Goal: Share content

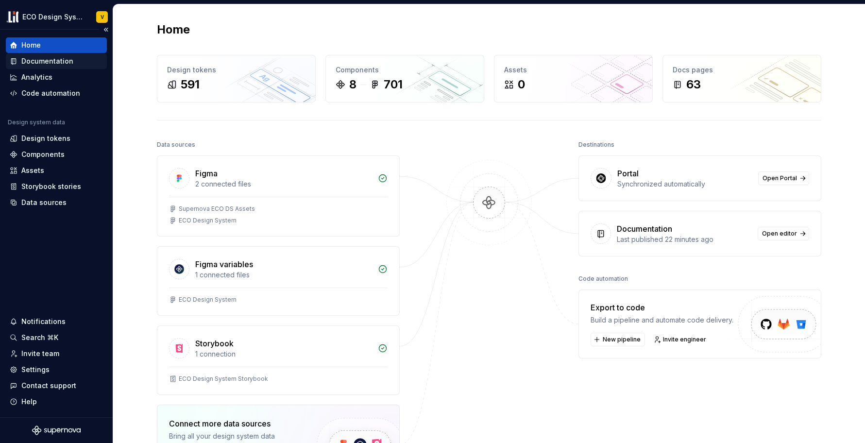
click at [63, 61] on div "Documentation" at bounding box center [47, 61] width 52 height 10
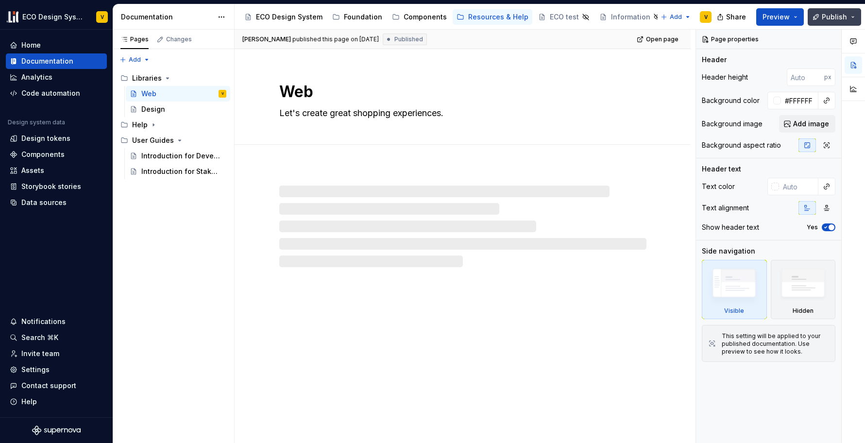
click at [835, 18] on span "Publish" at bounding box center [834, 17] width 25 height 10
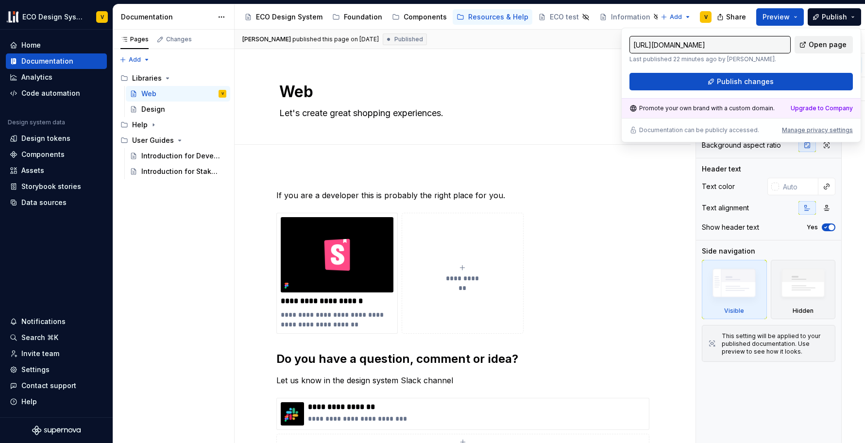
click at [818, 47] on span "Open page" at bounding box center [828, 45] width 38 height 10
type textarea "*"
